Goal: Task Accomplishment & Management: Manage account settings

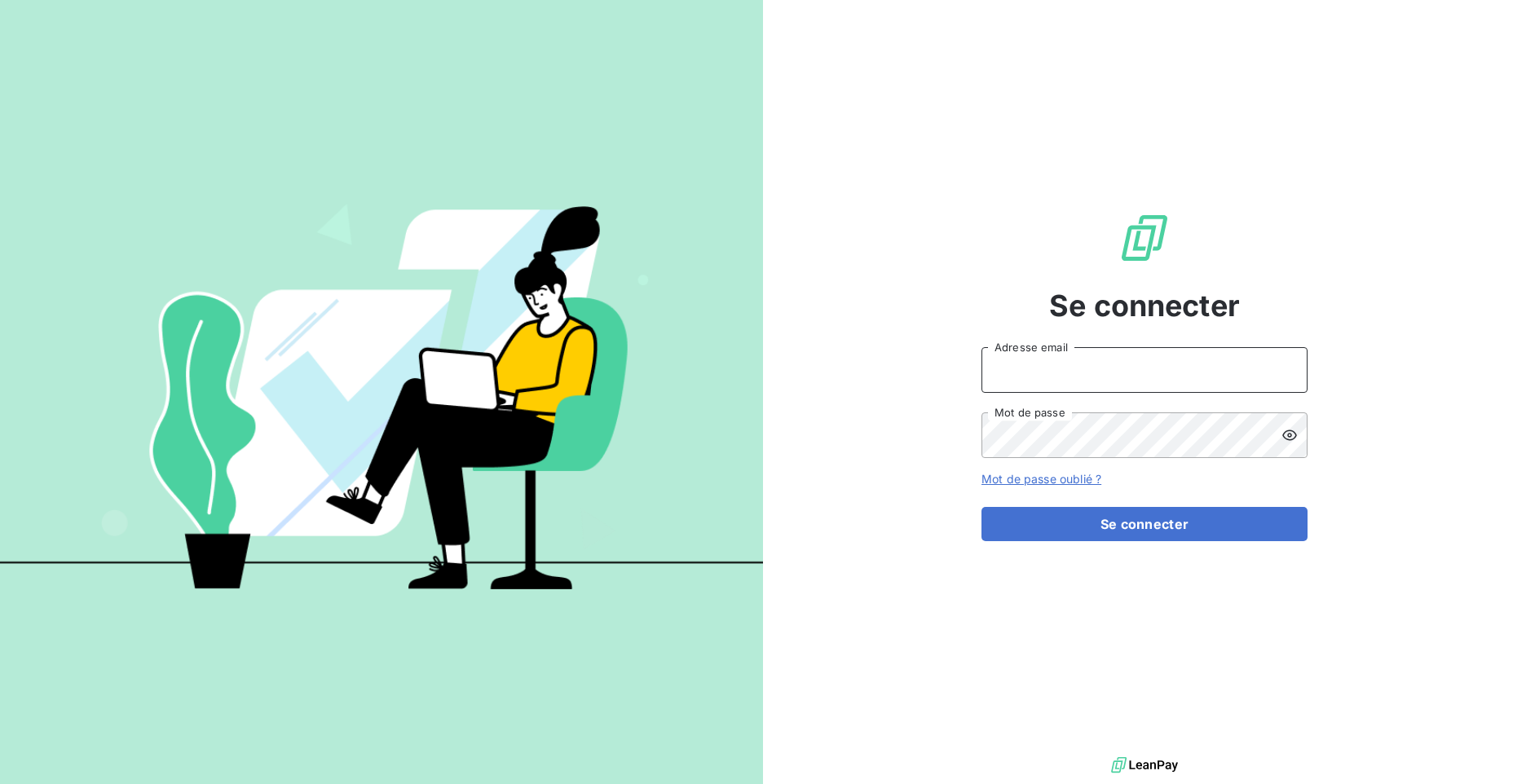
click at [1085, 373] on input "Adresse email" at bounding box center [1144, 370] width 326 height 46
click at [1280, 118] on div "Se connecter Adresse email Mot de passe Mot de passe oublié ? Se connecter" at bounding box center [1144, 376] width 326 height 753
click at [1229, 374] on input "Adresse email" at bounding box center [1144, 370] width 326 height 46
type input "dorothee.fossati@exco.fr"
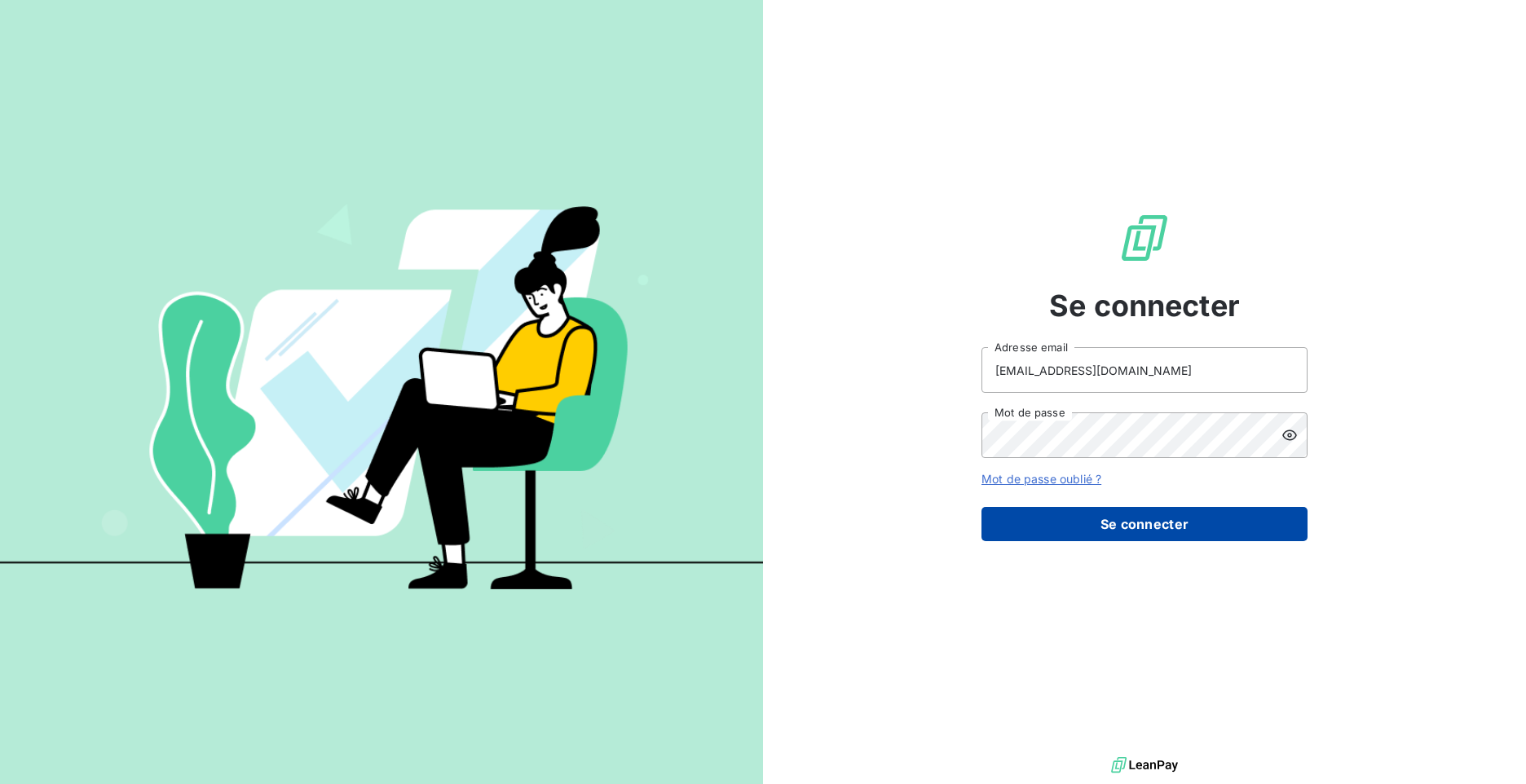
click at [1110, 525] on button "Se connecter" at bounding box center [1144, 524] width 326 height 34
click at [981, 507] on button "Se connecter" at bounding box center [1144, 524] width 326 height 34
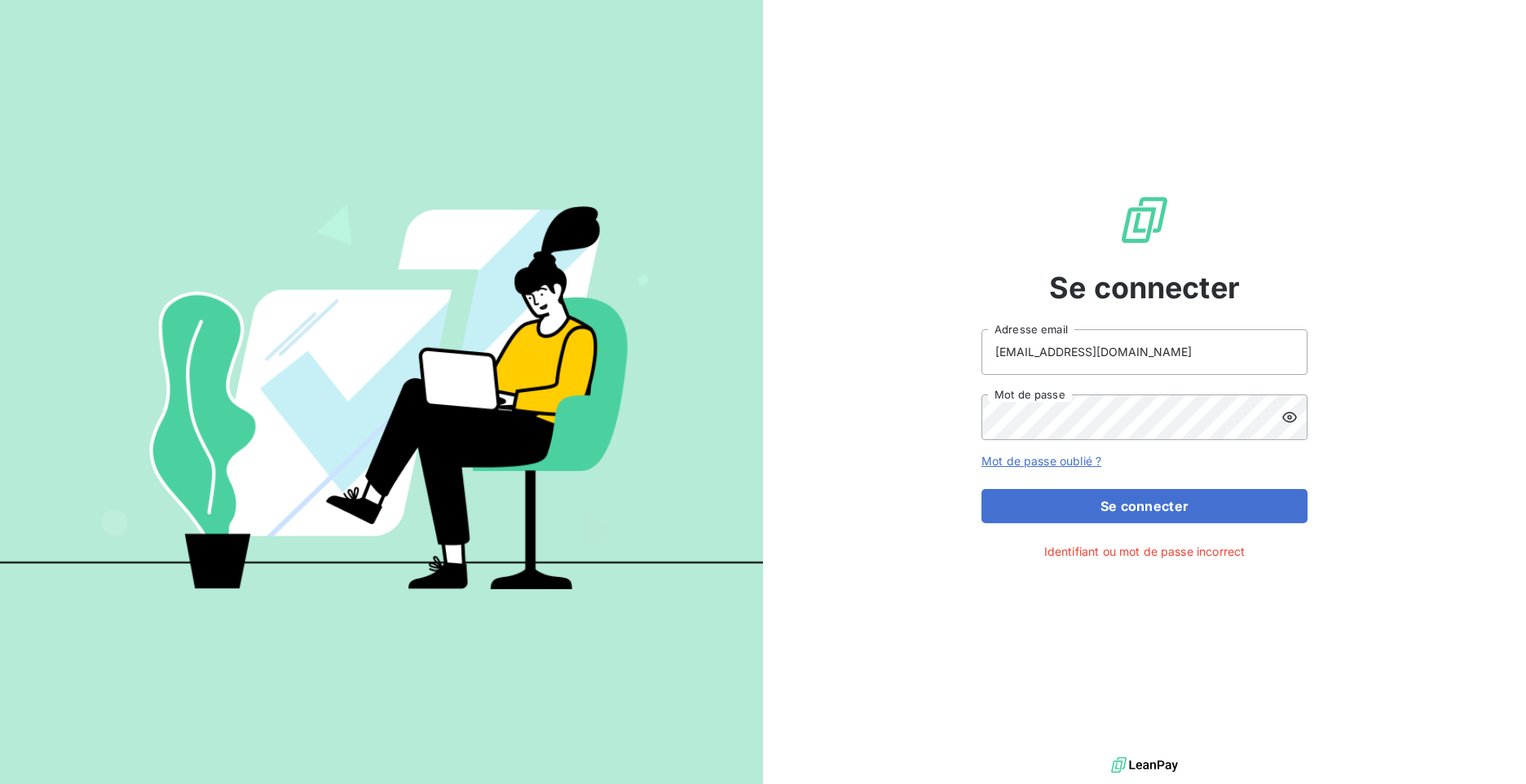
click at [1294, 418] on icon at bounding box center [1289, 417] width 16 height 16
click at [894, 417] on div "Se connecter dorothee.fossati@exco.fr Adresse email Mot de passe Mot de passe o…" at bounding box center [1144, 376] width 763 height 753
click at [981, 488] on button "Se connecter" at bounding box center [1144, 506] width 326 height 34
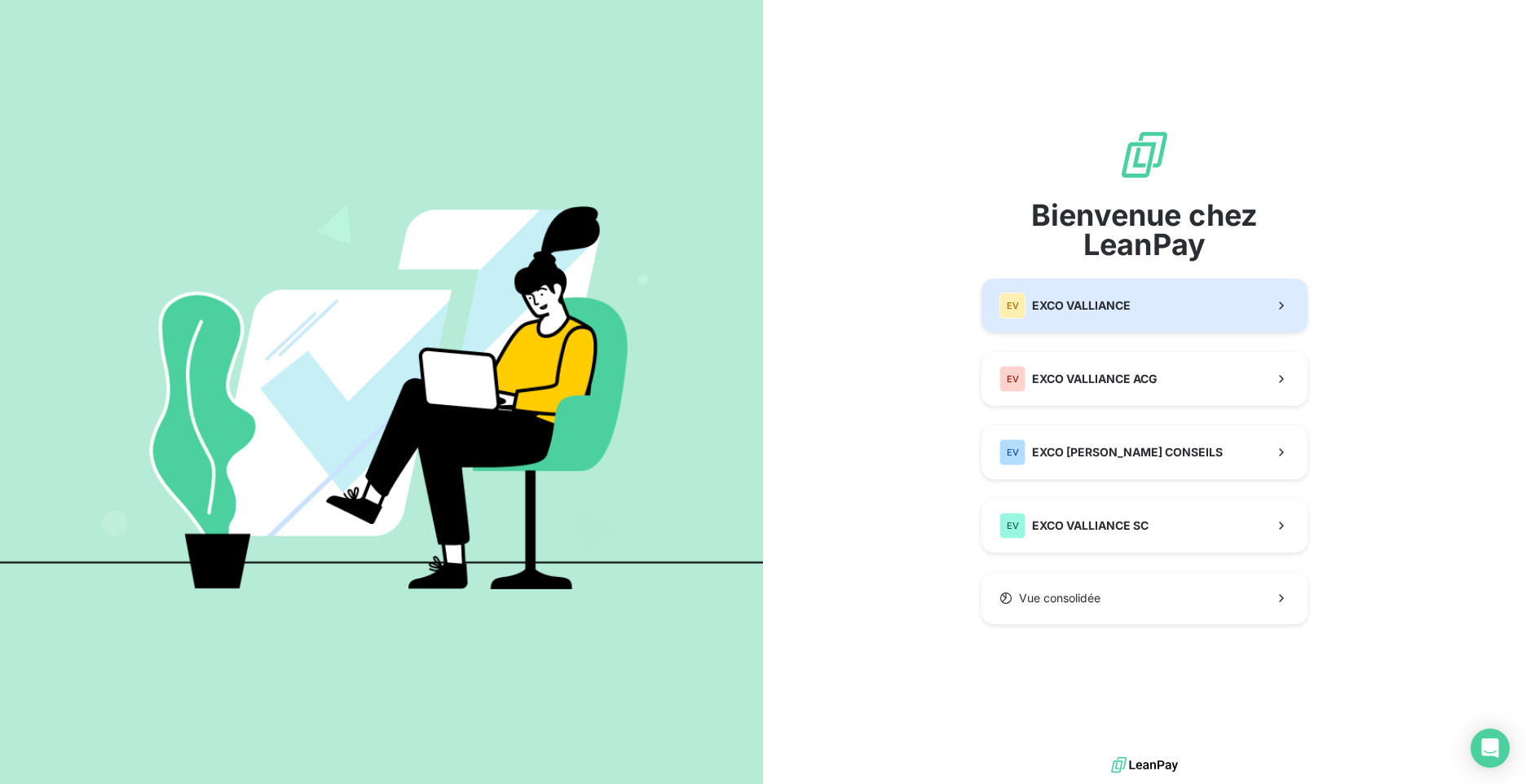
click at [1119, 307] on span "EXCO VALLIANCE" at bounding box center [1081, 305] width 99 height 16
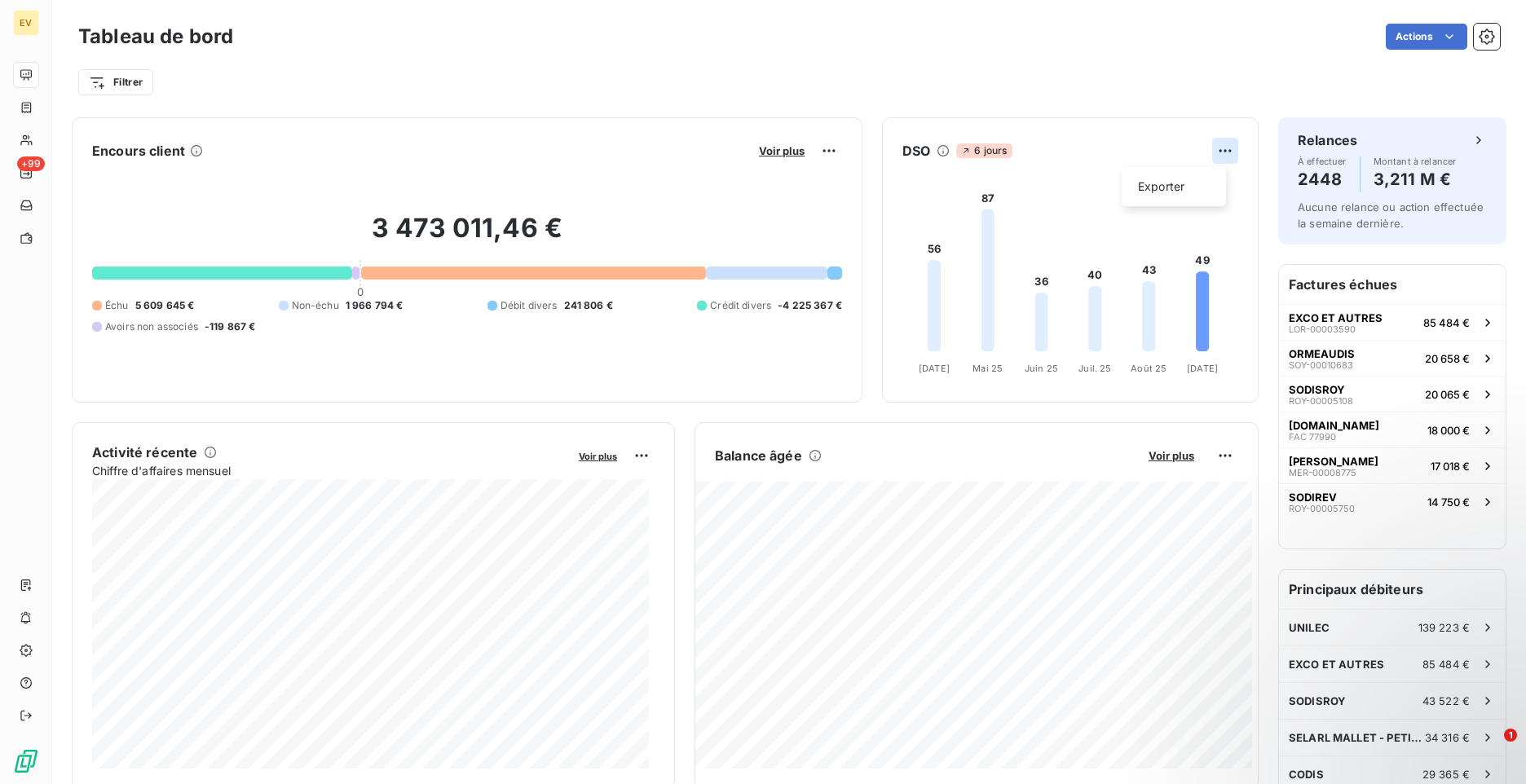
click at [1208, 149] on html "EV +99 Tableau de bord Actions Filtrer Encours client Voir plus 3 473 011,46 € …" at bounding box center [763, 392] width 1526 height 784
click at [1039, 156] on html "EV +99 Tableau de bord Actions Filtrer Encours client Voir plus 3 473 011,46 € …" at bounding box center [763, 392] width 1526 height 784
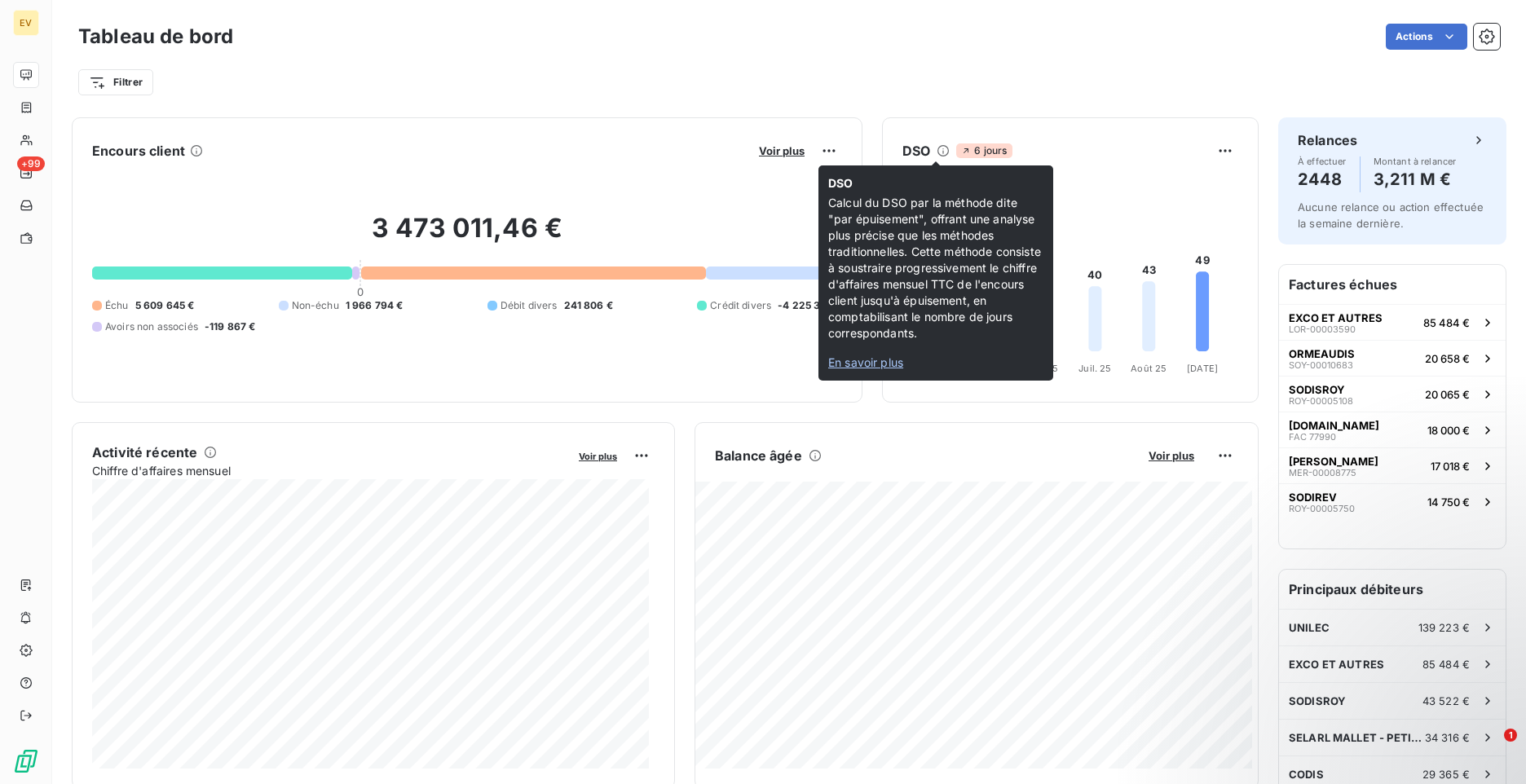
click at [936, 151] on icon at bounding box center [943, 151] width 13 height 13
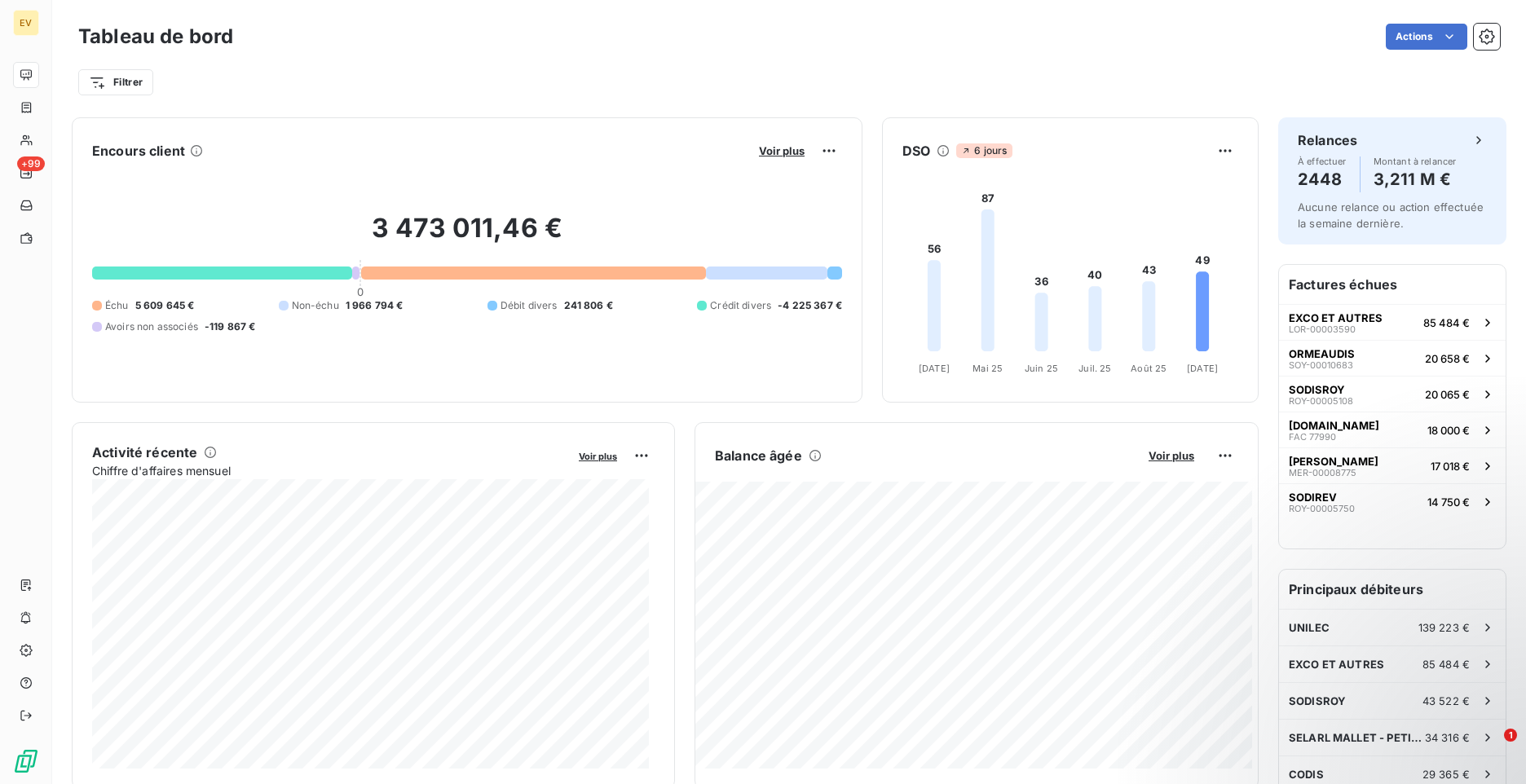
click at [936, 151] on icon at bounding box center [943, 151] width 13 height 13
click at [1220, 149] on html "EV +99 Tableau de bord Actions Filtrer Encours client Voir plus 3 473 011,46 € …" at bounding box center [763, 392] width 1526 height 784
click at [1183, 184] on div "Exporter" at bounding box center [1173, 186] width 91 height 26
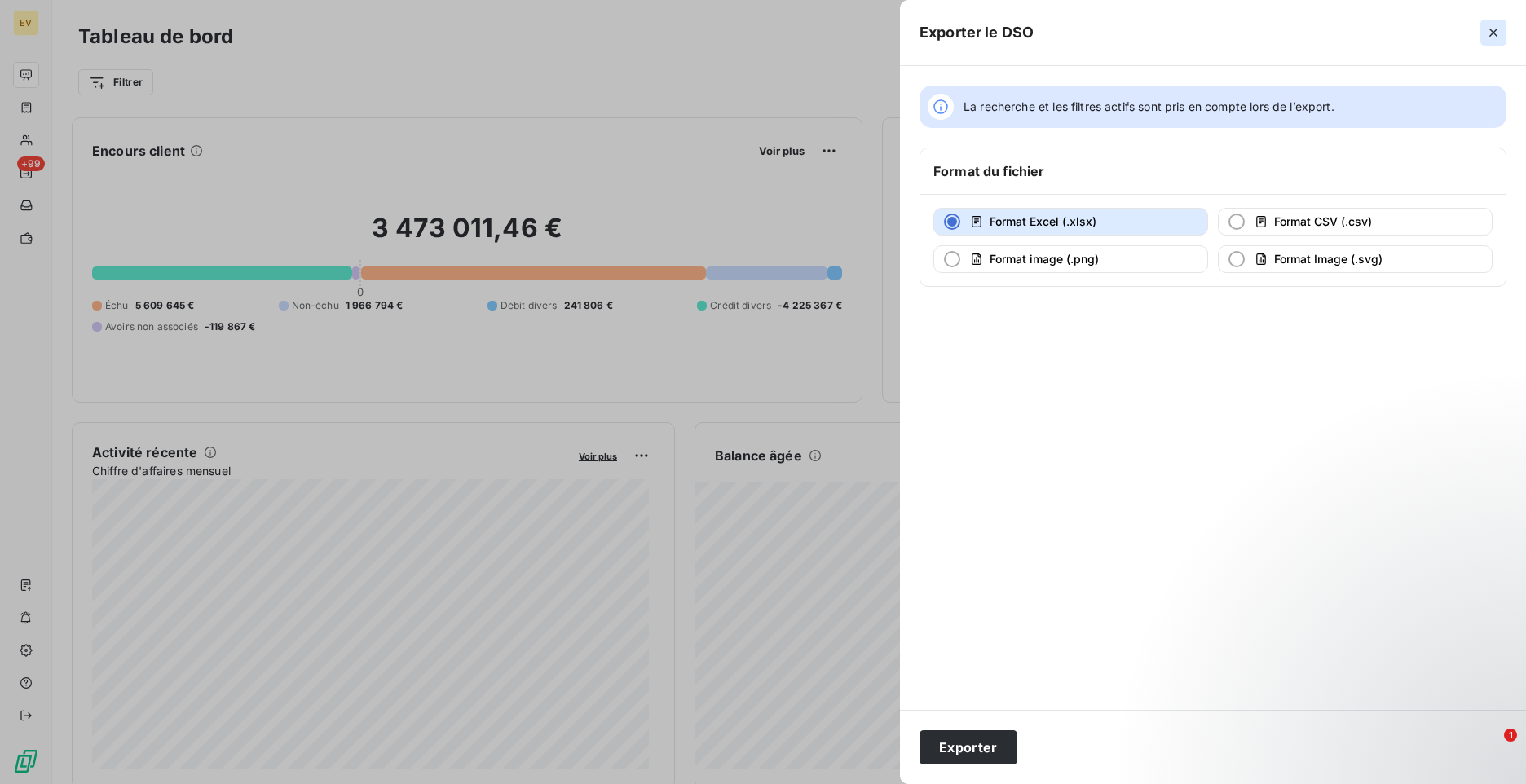
click at [1492, 25] on icon "button" at bounding box center [1493, 33] width 16 height 16
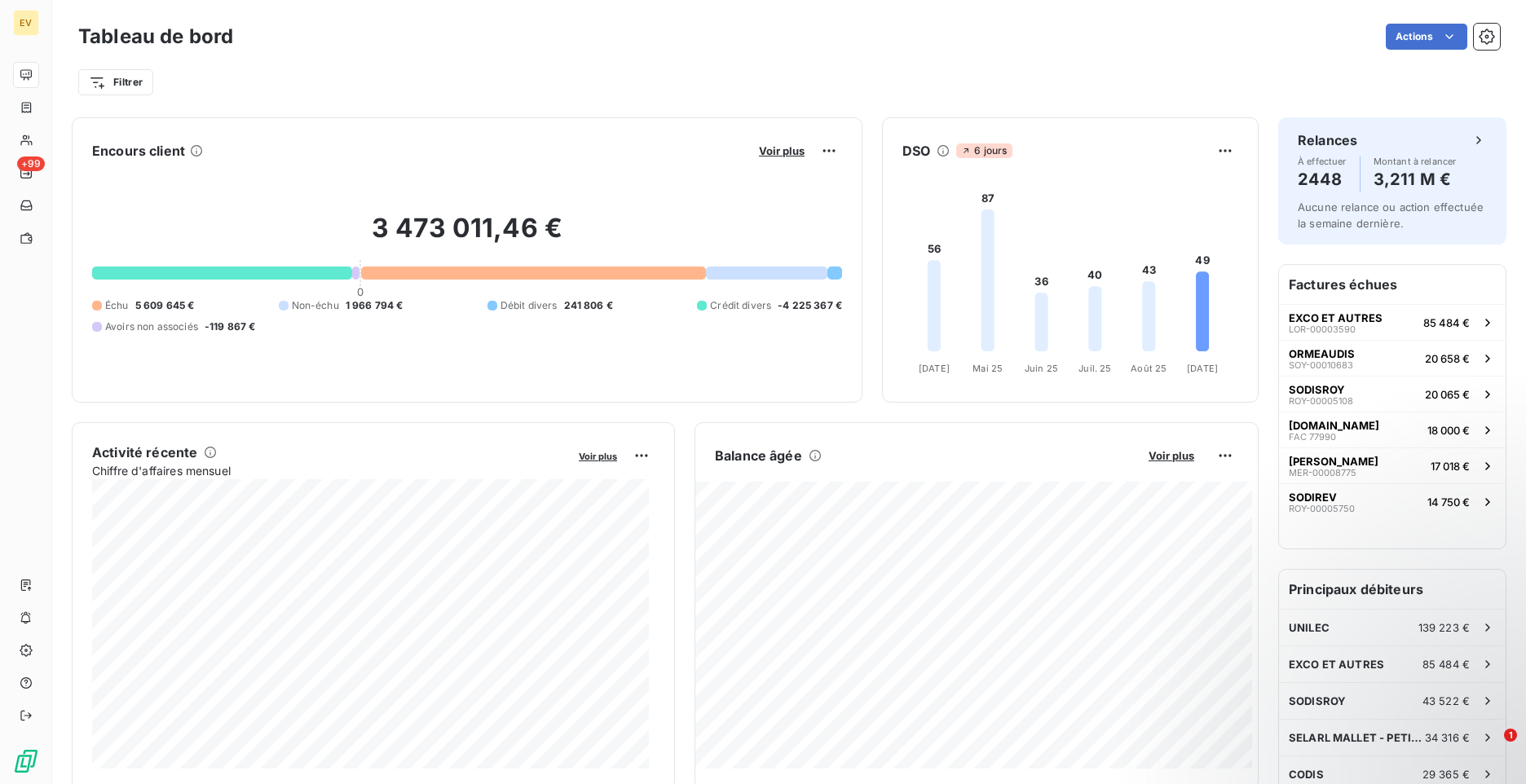
click at [936, 154] on icon at bounding box center [943, 151] width 13 height 13
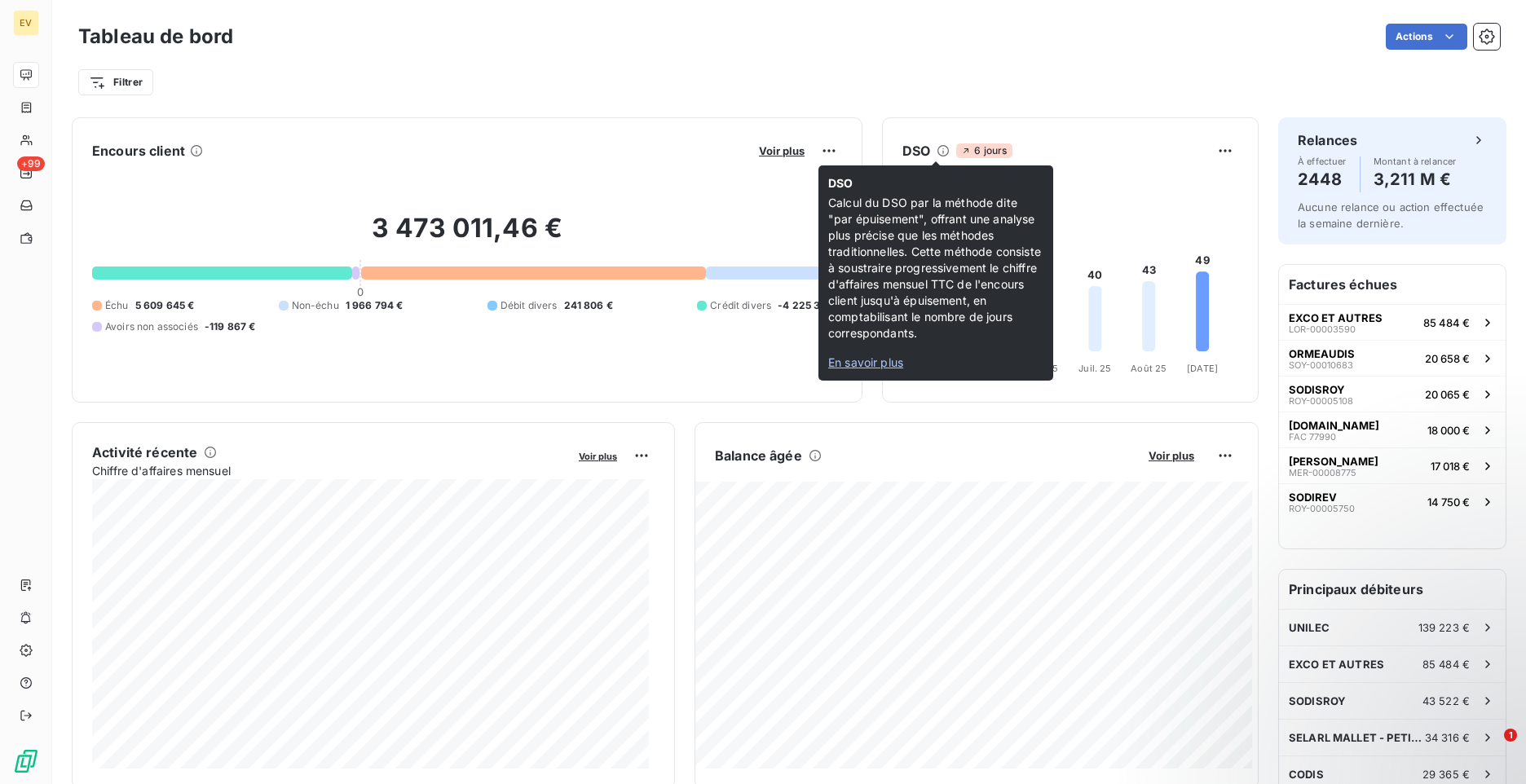
click at [877, 361] on span "En savoir plus" at bounding box center [865, 362] width 75 height 14
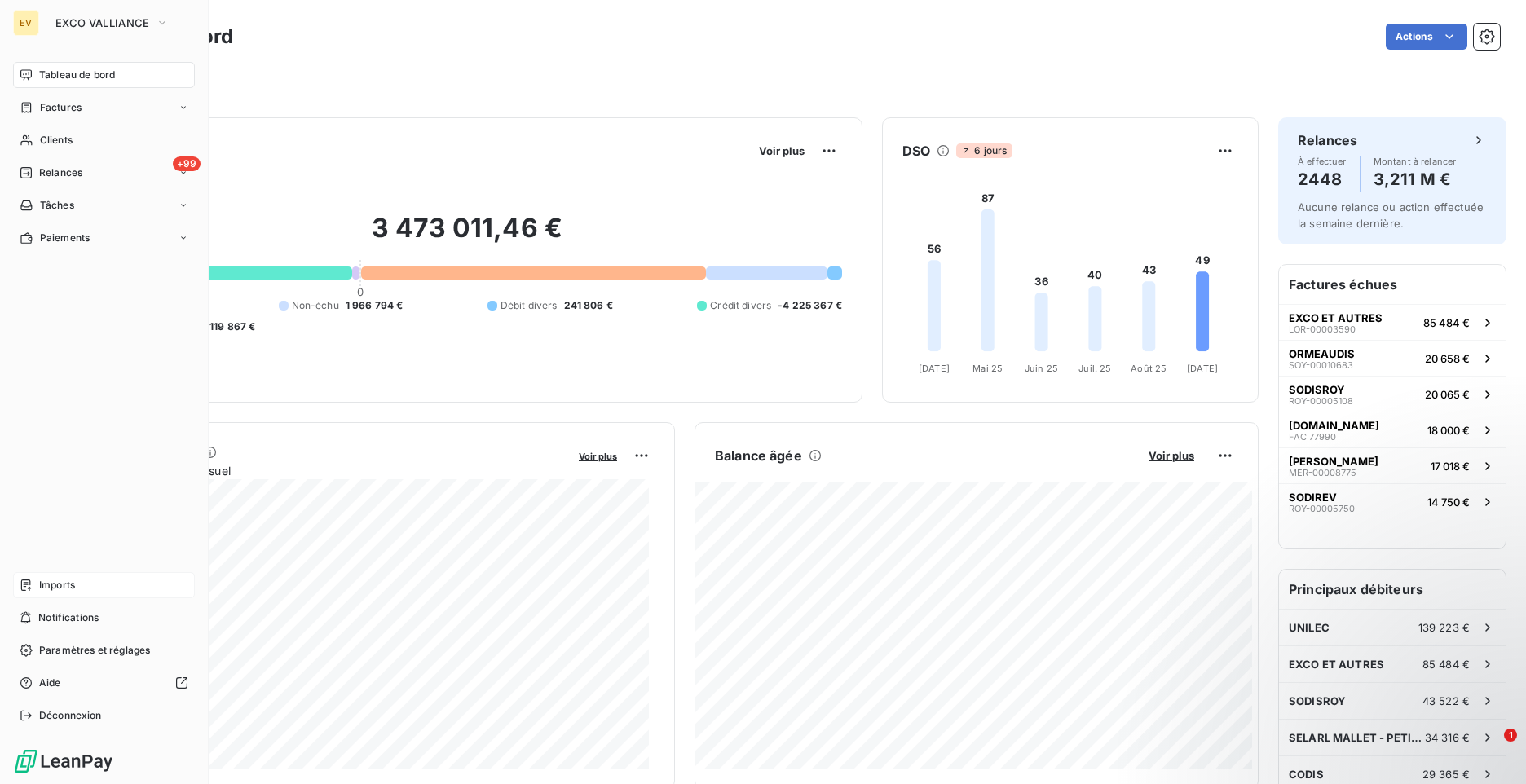
click at [57, 587] on span "Imports" at bounding box center [57, 585] width 36 height 15
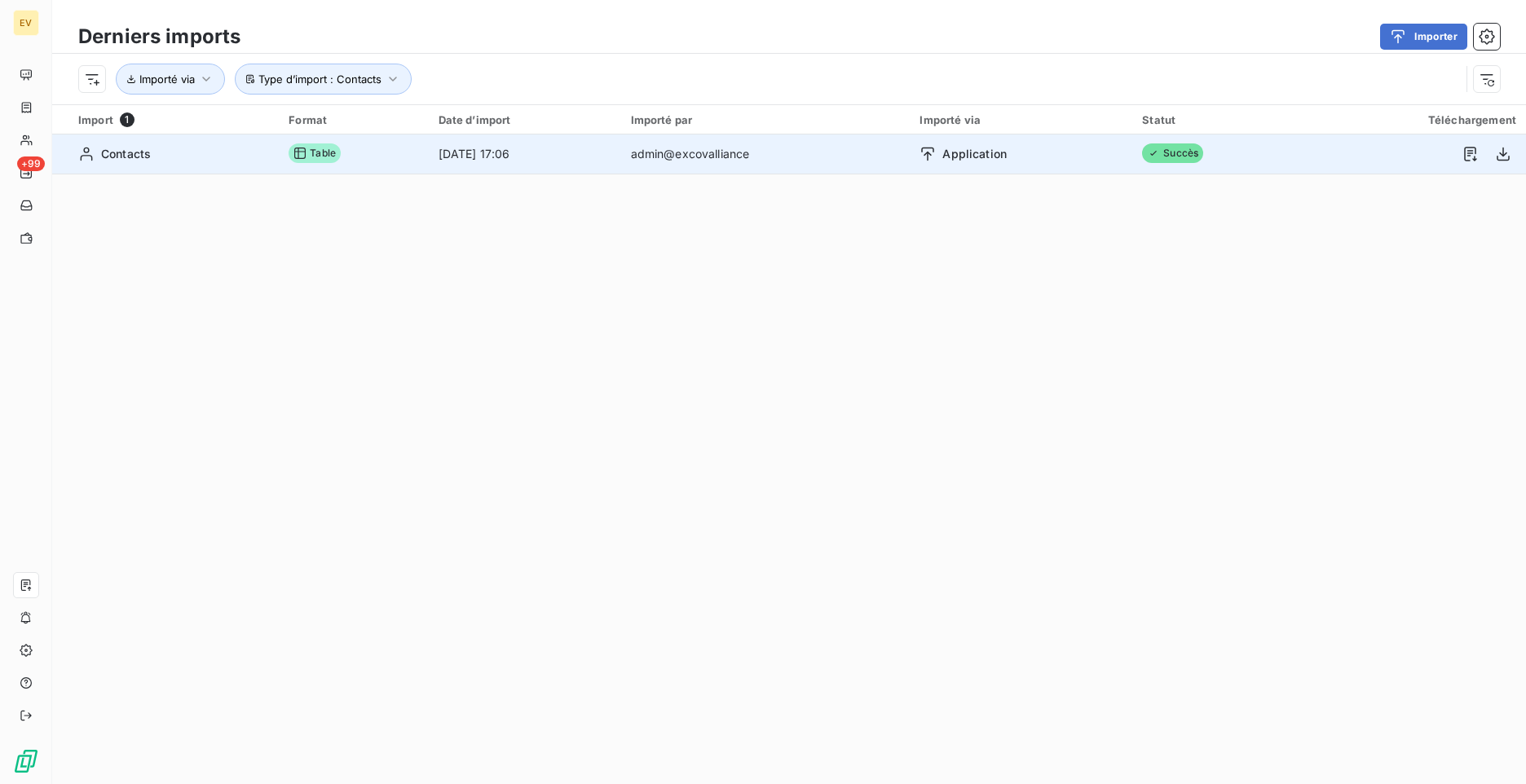
click at [668, 165] on td "admin@excovalliance" at bounding box center [765, 154] width 289 height 39
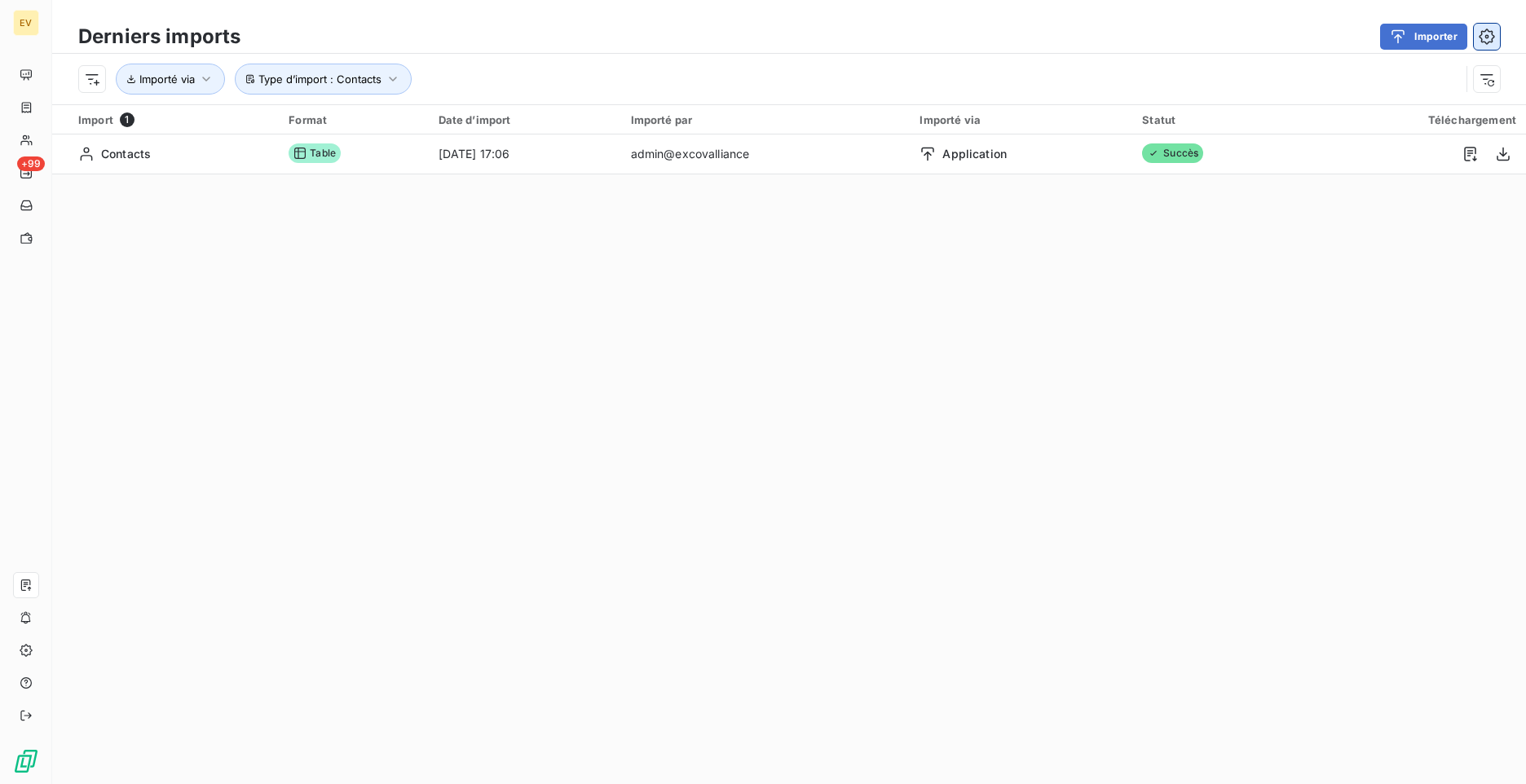
click at [1490, 38] on icon "button" at bounding box center [1487, 37] width 16 height 16
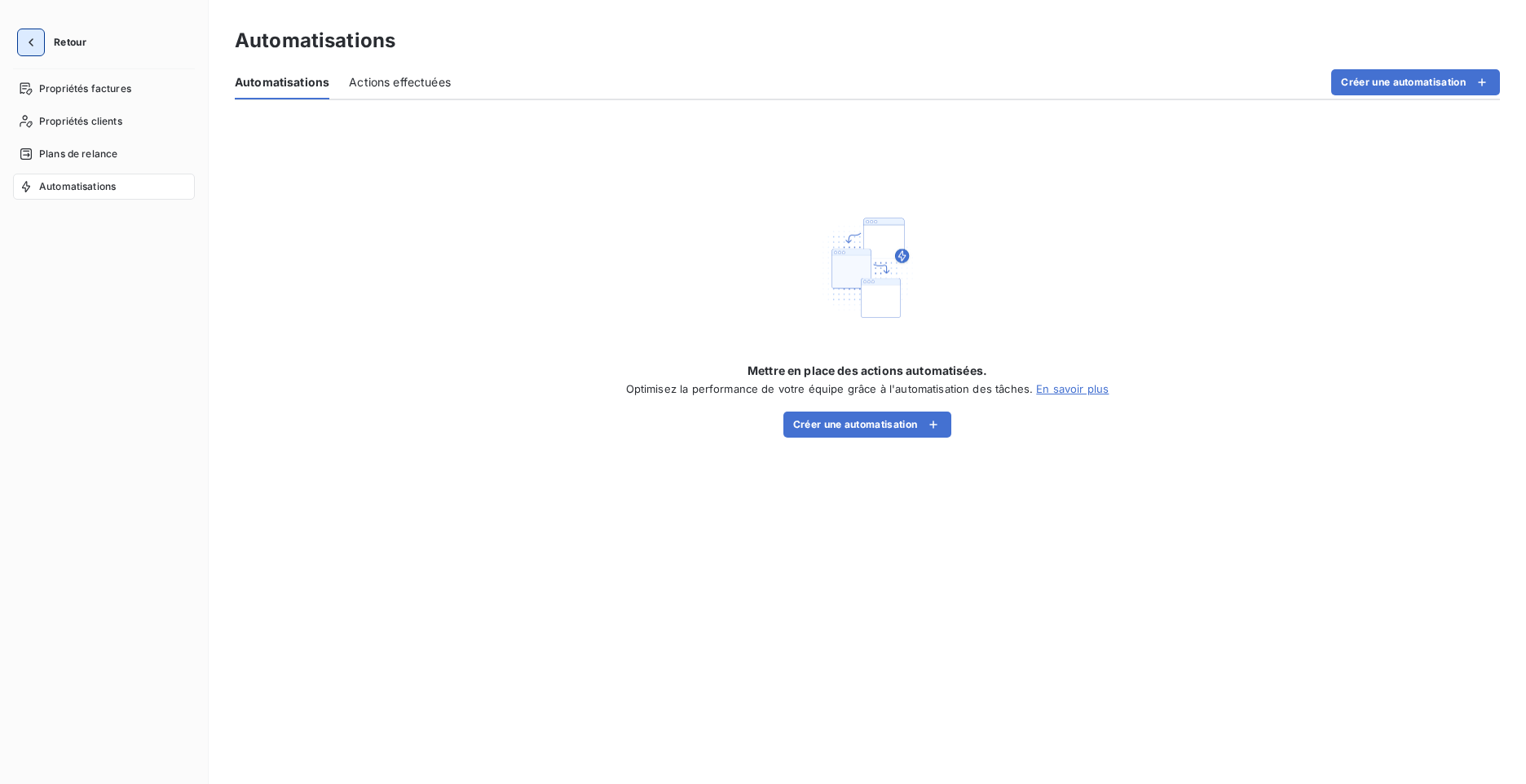
click at [25, 48] on icon "button" at bounding box center [31, 43] width 16 height 16
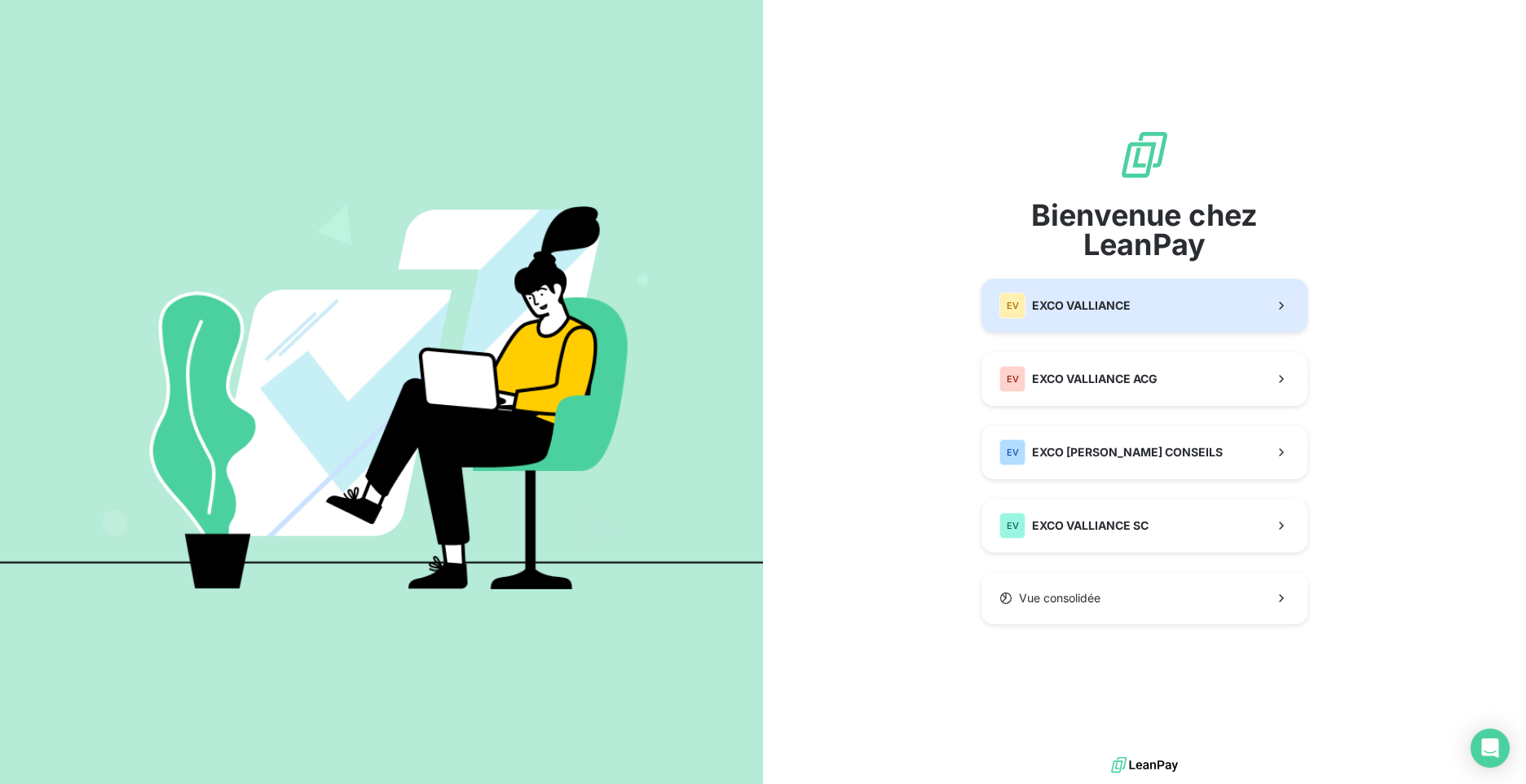
click at [1234, 308] on button "EV EXCO VALLIANCE" at bounding box center [1144, 305] width 326 height 53
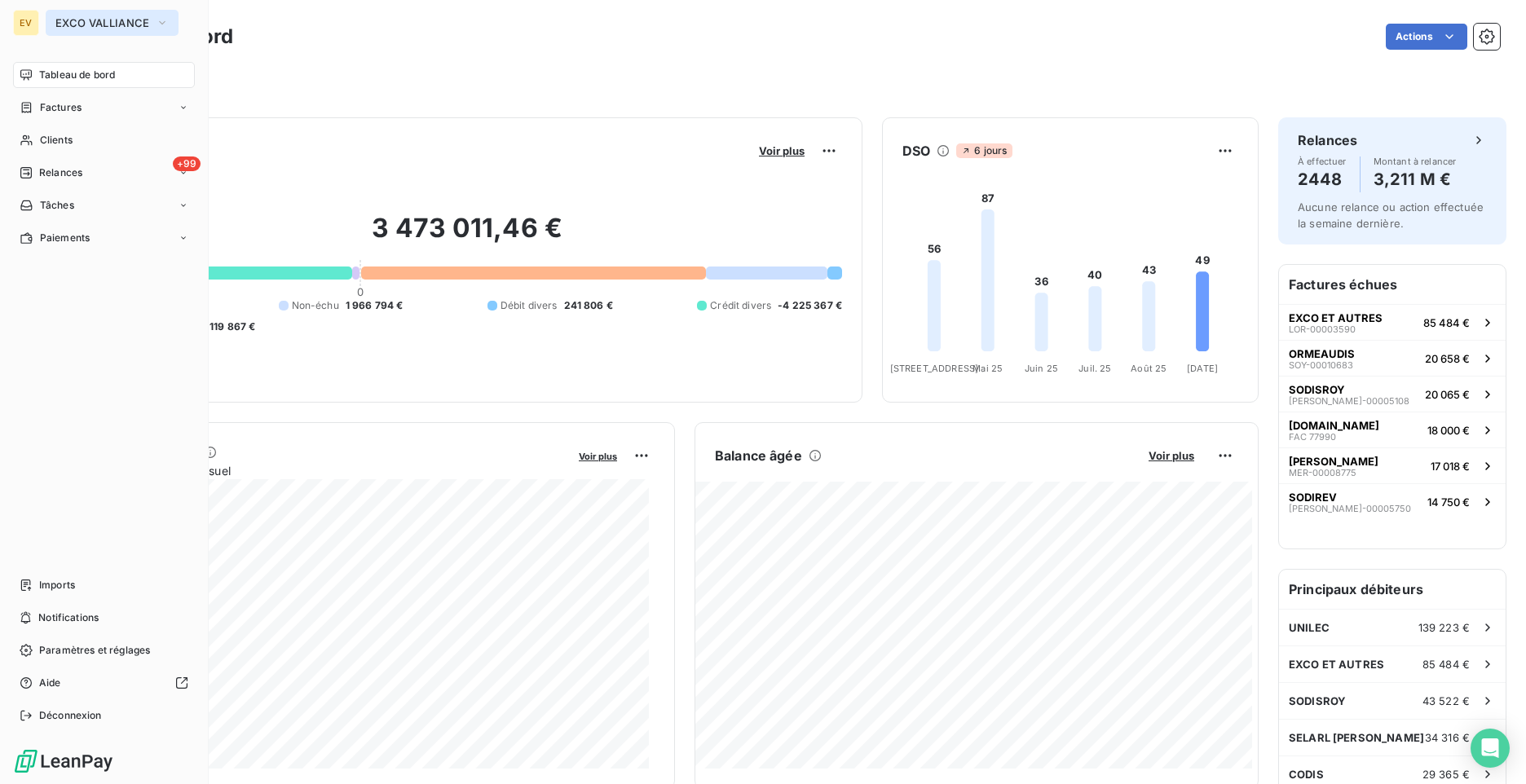
click at [100, 25] on span "EXCO VALLIANCE" at bounding box center [102, 23] width 94 height 13
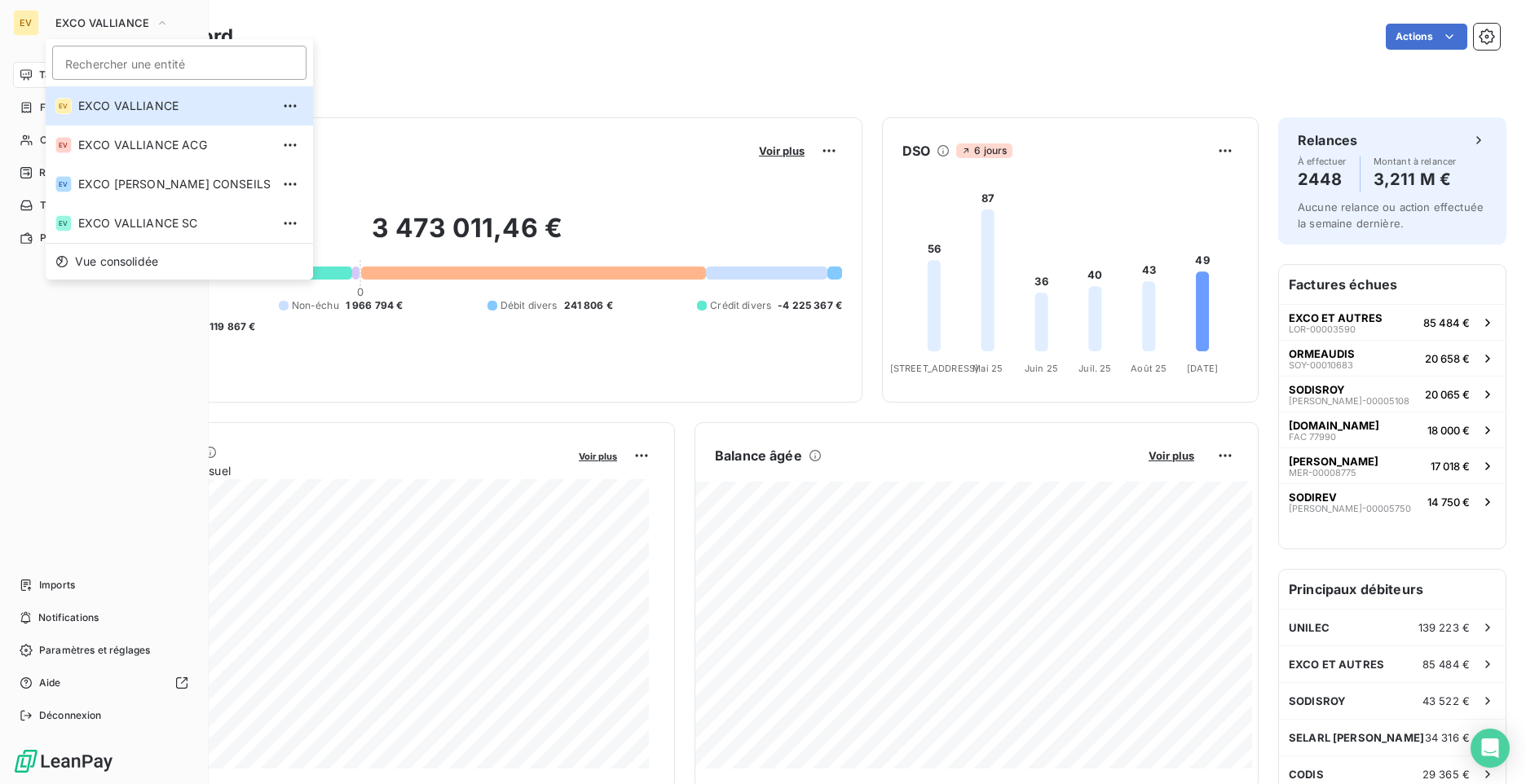
click at [29, 19] on div "EV" at bounding box center [26, 23] width 26 height 26
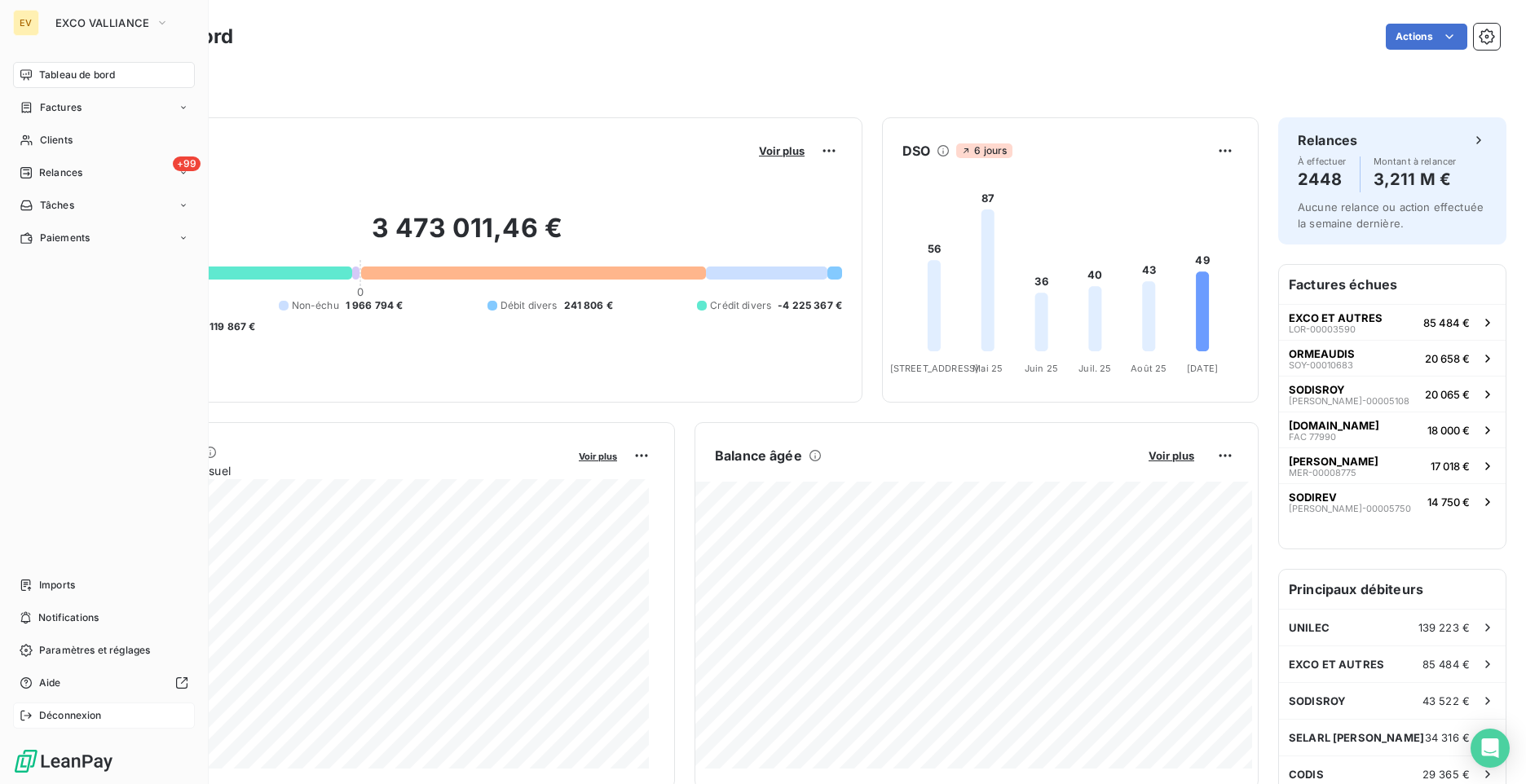
click at [73, 715] on span "Déconnexion" at bounding box center [71, 715] width 62 height 15
